Goal: Transaction & Acquisition: Purchase product/service

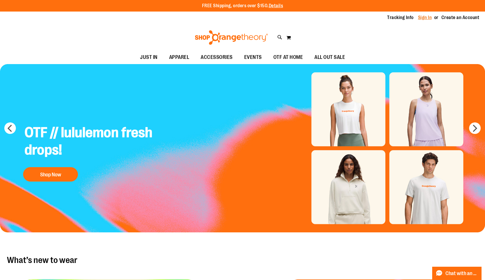
click at [239, 19] on link "Sign In" at bounding box center [425, 17] width 14 height 6
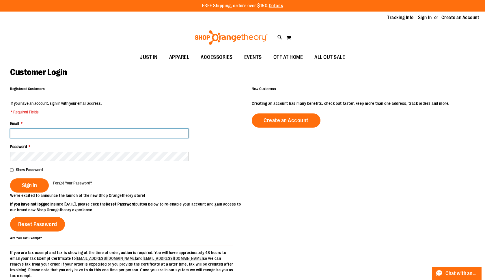
type input "**********"
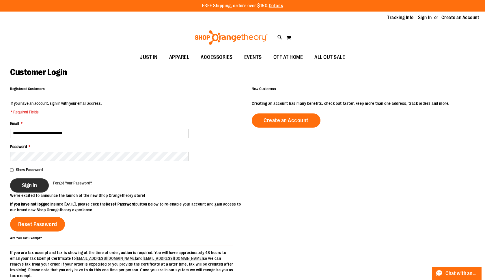
click at [33, 184] on span "Sign In" at bounding box center [29, 185] width 15 height 6
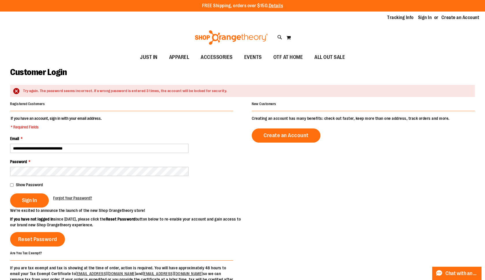
click at [187, 111] on div "**********" at bounding box center [121, 154] width 223 height 108
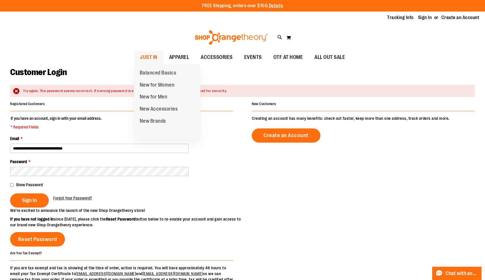
click at [151, 59] on span "JUST IN" at bounding box center [149, 57] width 18 height 13
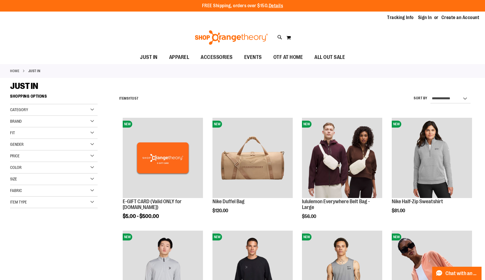
click at [243, 35] on img at bounding box center [231, 37] width 75 height 14
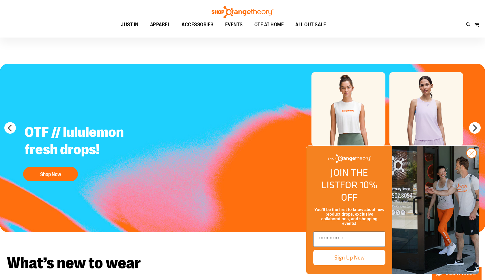
scroll to position [19, 0]
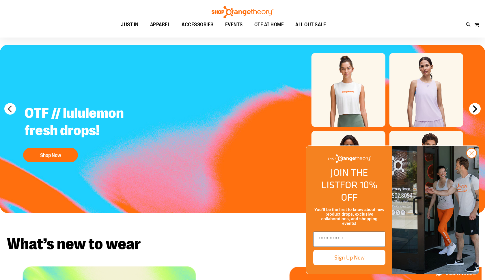
click at [474, 108] on button "next" at bounding box center [475, 109] width 12 height 12
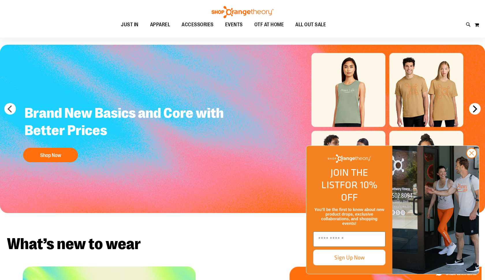
click at [474, 108] on button "next" at bounding box center [475, 109] width 12 height 12
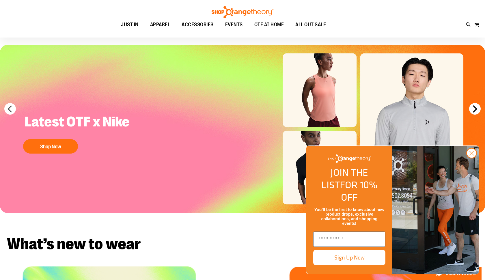
click at [474, 108] on button "next" at bounding box center [475, 109] width 12 height 12
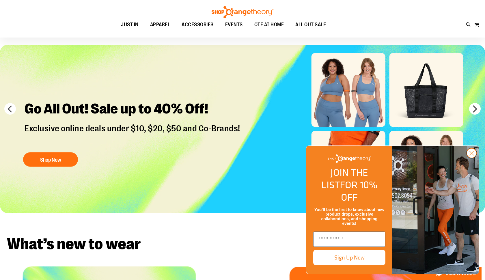
click at [470, 158] on circle "Close dialog" at bounding box center [472, 153] width 10 height 10
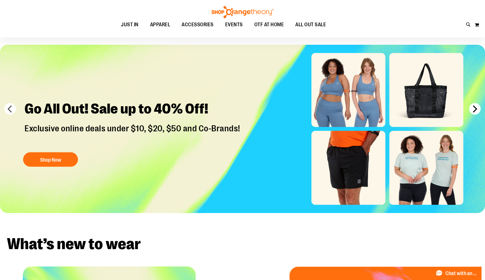
click at [475, 104] on button "next" at bounding box center [475, 109] width 12 height 12
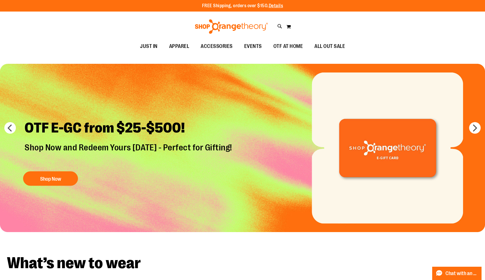
scroll to position [0, 0]
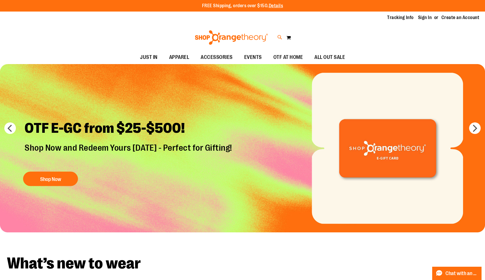
click at [279, 36] on icon at bounding box center [279, 37] width 5 height 7
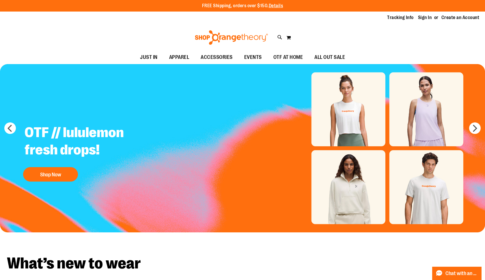
type input "*********"
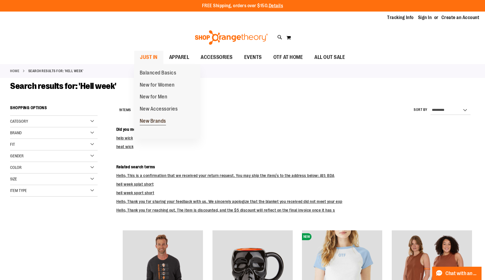
click at [149, 118] on span "New Brands" at bounding box center [153, 121] width 26 height 7
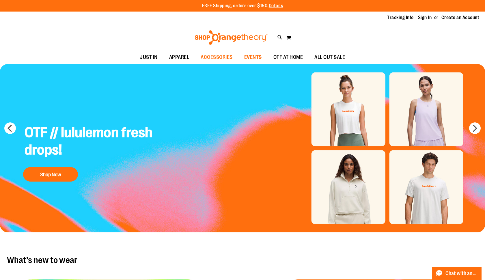
click at [248, 56] on span "EVENTS" at bounding box center [253, 57] width 18 height 13
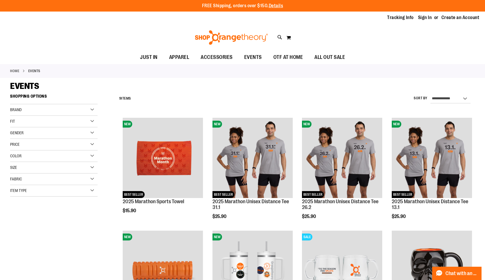
click at [239, 39] on img at bounding box center [231, 37] width 75 height 14
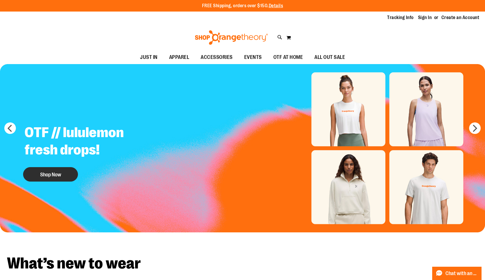
click at [46, 175] on button "Shop Now" at bounding box center [50, 174] width 55 height 14
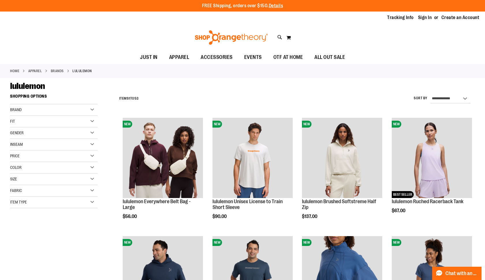
click at [93, 109] on div "Brand" at bounding box center [53, 110] width 87 height 12
click at [16, 69] on link "Home" at bounding box center [14, 70] width 9 height 5
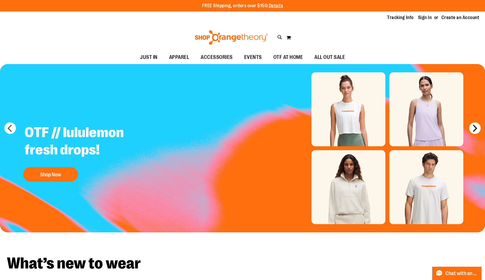
click at [476, 128] on button "next" at bounding box center [475, 128] width 12 height 12
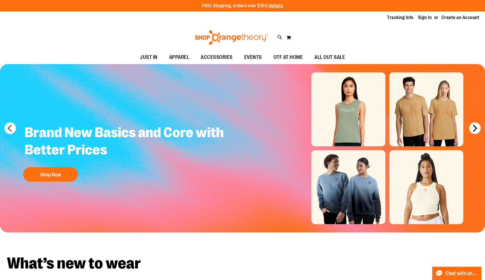
click at [476, 128] on button "next" at bounding box center [475, 128] width 12 height 12
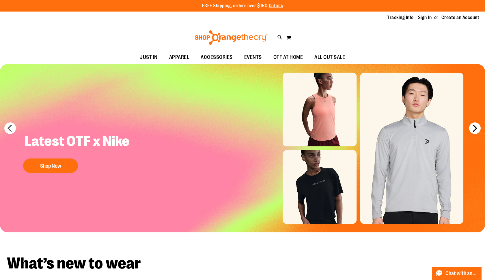
click at [476, 128] on button "next" at bounding box center [475, 128] width 12 height 12
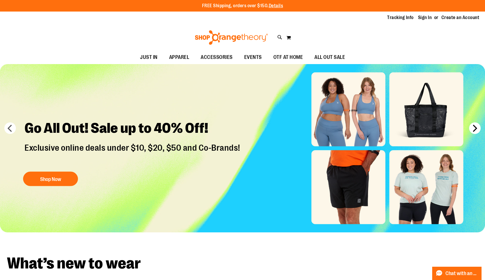
click at [476, 128] on button "next" at bounding box center [475, 128] width 12 height 12
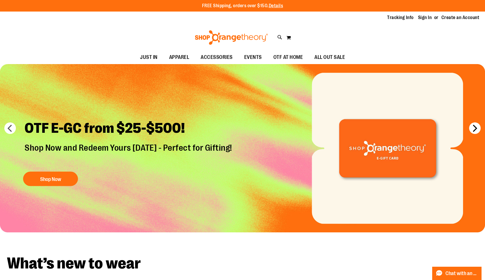
click at [476, 128] on button "next" at bounding box center [475, 128] width 12 height 12
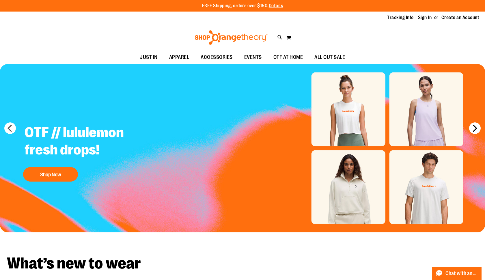
click at [476, 128] on button "next" at bounding box center [475, 128] width 12 height 12
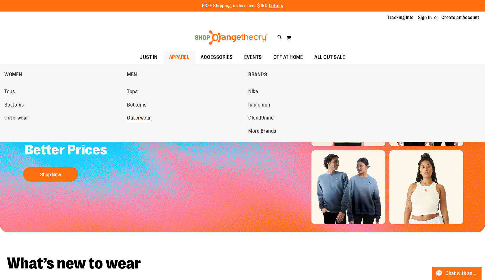
click at [140, 118] on span "Outerwear" at bounding box center [139, 118] width 24 height 7
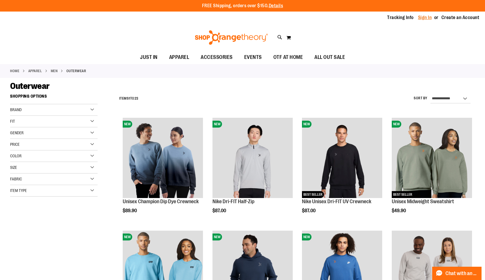
click at [428, 18] on link "Sign In" at bounding box center [425, 17] width 14 height 6
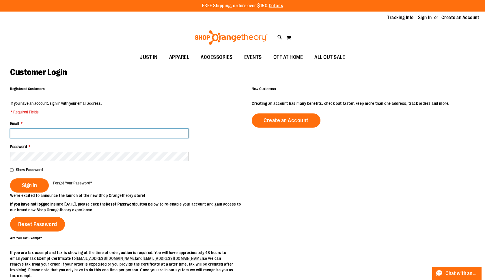
type input "**********"
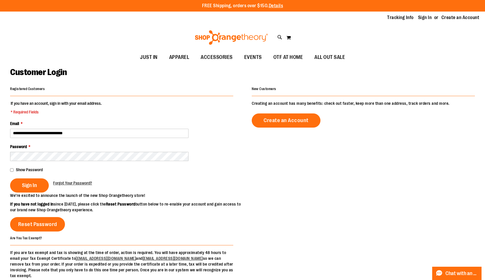
click at [38, 169] on span "Show Password" at bounding box center [29, 169] width 27 height 5
click at [35, 184] on span "Sign In" at bounding box center [29, 185] width 15 height 6
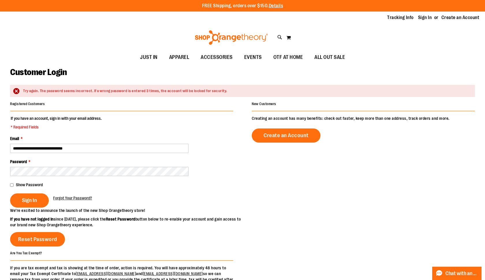
click at [226, 130] on fieldset "**********" at bounding box center [121, 161] width 223 height 92
click at [215, 38] on img at bounding box center [231, 37] width 75 height 14
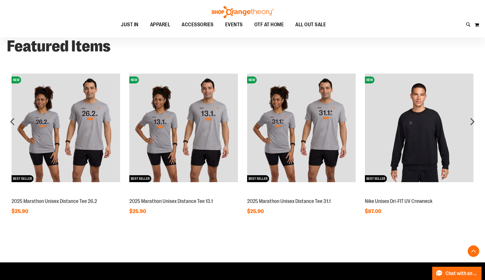
scroll to position [456, 0]
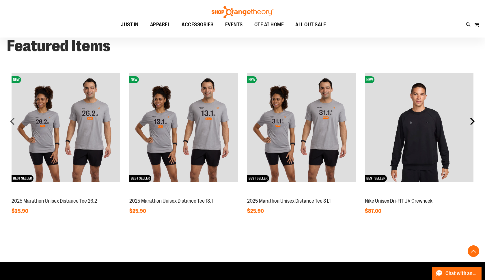
click at [471, 122] on div "next" at bounding box center [472, 121] width 12 height 12
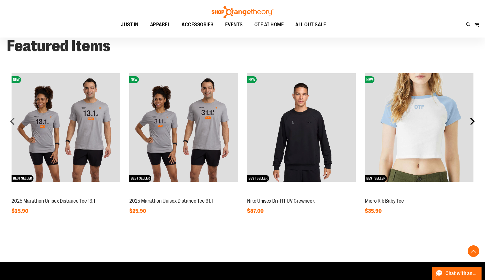
click at [471, 122] on div "next" at bounding box center [472, 121] width 12 height 12
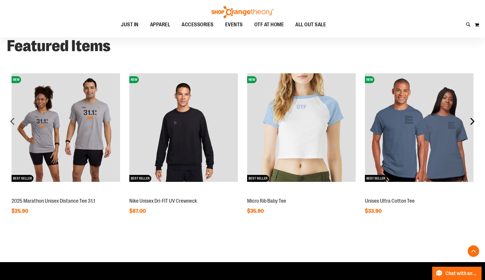
click at [471, 122] on div "next" at bounding box center [472, 121] width 12 height 12
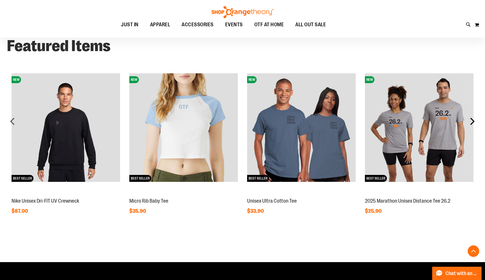
click at [471, 122] on div "next" at bounding box center [472, 121] width 12 height 12
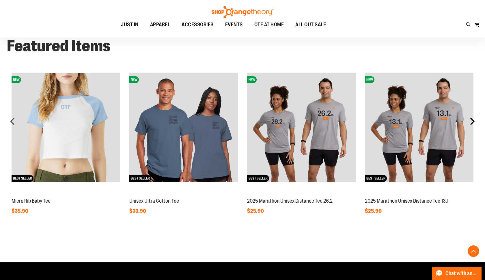
click at [471, 122] on div "next" at bounding box center [472, 121] width 12 height 12
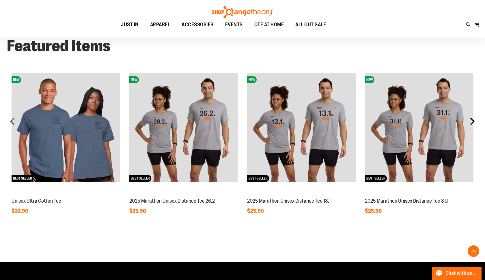
click at [471, 122] on div "next" at bounding box center [472, 121] width 12 height 12
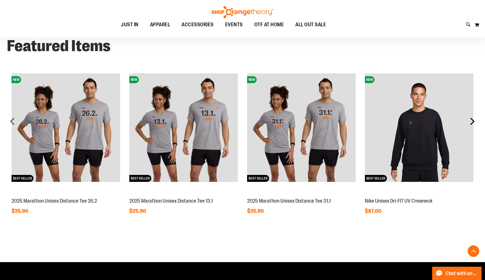
click at [471, 122] on div "next" at bounding box center [472, 121] width 12 height 12
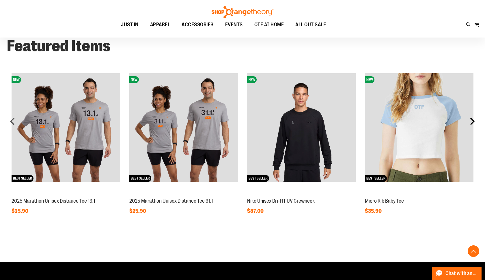
click at [471, 122] on div "next" at bounding box center [472, 121] width 12 height 12
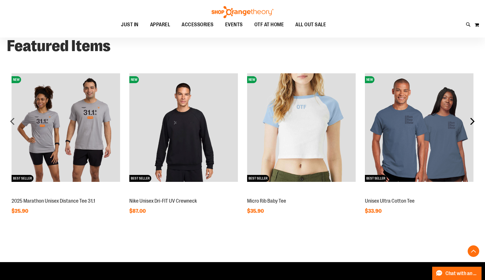
click at [471, 122] on div "next" at bounding box center [472, 121] width 12 height 12
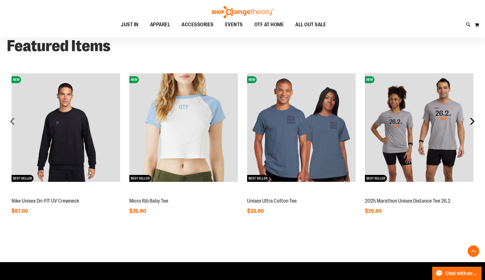
click at [471, 122] on div "next" at bounding box center [472, 121] width 12 height 12
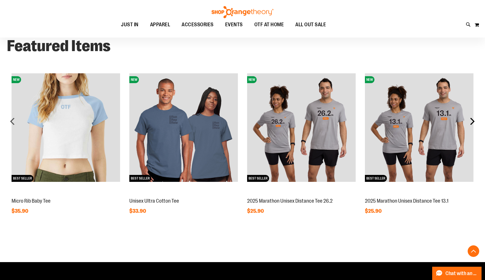
click at [473, 121] on div "next" at bounding box center [472, 121] width 12 height 12
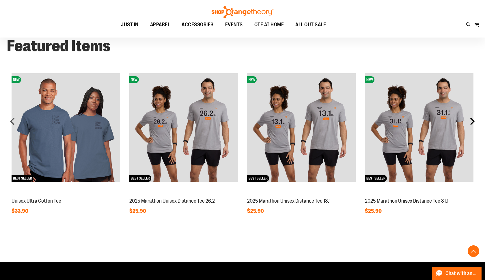
click at [473, 121] on div "next" at bounding box center [472, 121] width 12 height 12
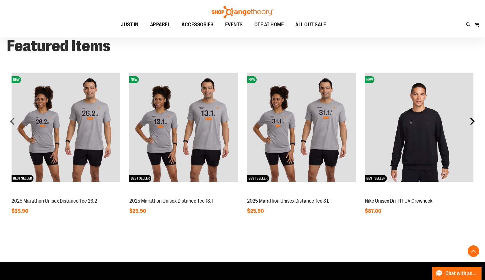
click at [473, 121] on div "next" at bounding box center [472, 121] width 12 height 12
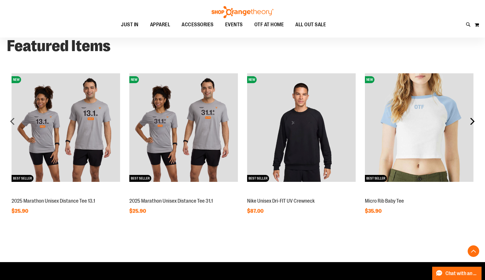
click at [473, 121] on div "next" at bounding box center [472, 121] width 12 height 12
